Goal: Find contact information

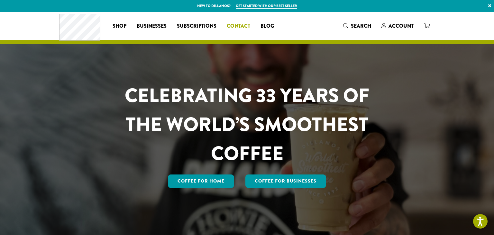
click at [233, 22] on link "Contact" at bounding box center [239, 26] width 34 height 10
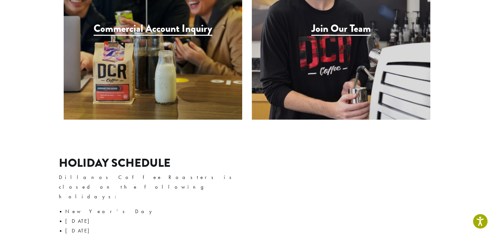
scroll to position [712, 0]
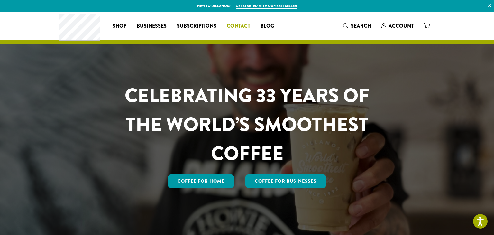
click at [236, 27] on span "Contact" at bounding box center [238, 26] width 23 height 8
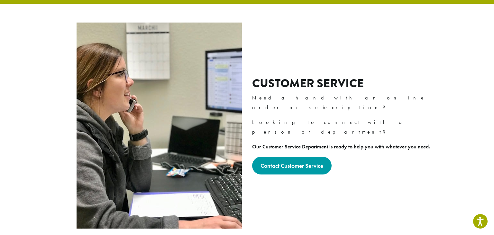
scroll to position [189, 0]
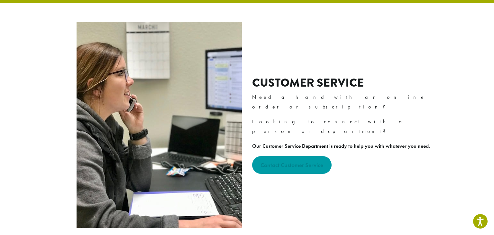
click at [315, 161] on strong "Contact Customer Service" at bounding box center [291, 164] width 63 height 7
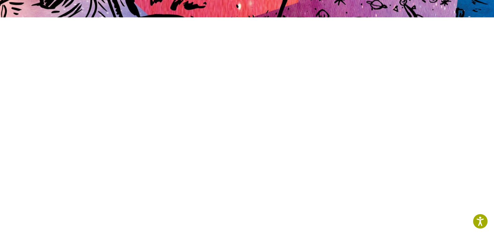
scroll to position [168, 0]
